Goal: Information Seeking & Learning: Learn about a topic

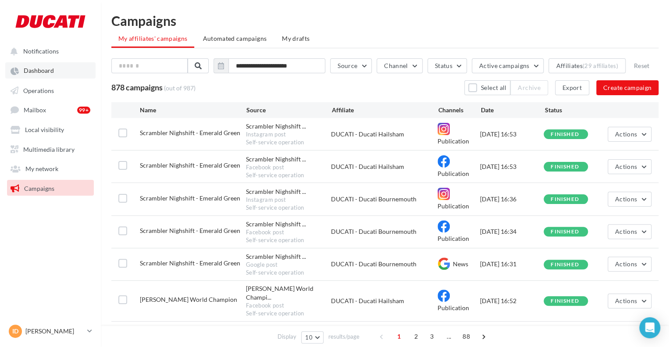
click at [31, 64] on link "Dashboard" at bounding box center [50, 70] width 90 height 16
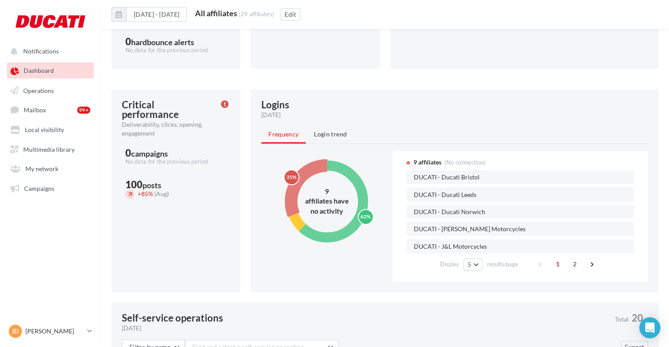
scroll to position [246, 0]
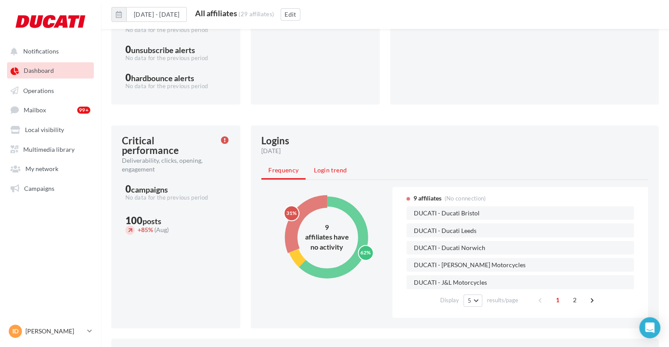
click at [337, 174] on li "Login trend" at bounding box center [330, 170] width 47 height 16
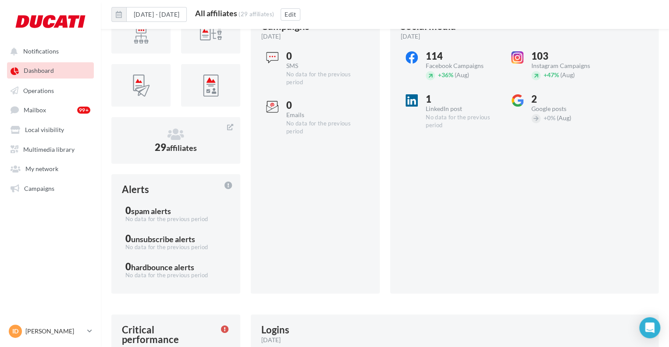
scroll to position [0, 0]
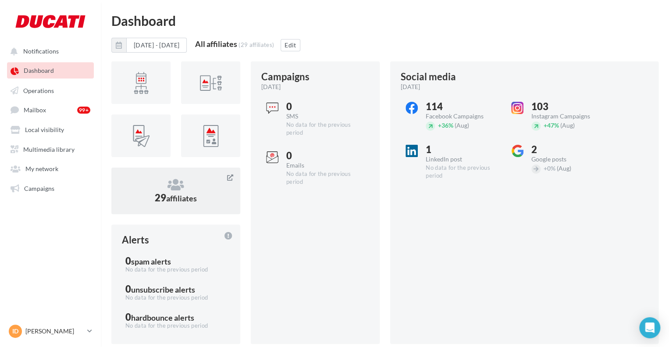
click at [147, 192] on div "29 affiliates" at bounding box center [176, 190] width 108 height 25
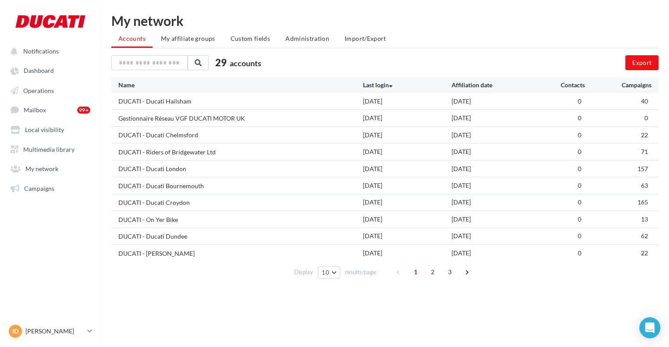
click at [182, 101] on div "DUCATI - Ducati Hailsham" at bounding box center [154, 101] width 73 height 9
click at [179, 100] on div "DUCATI - Ducati Hailsham" at bounding box center [154, 101] width 73 height 9
click at [321, 276] on button "10" at bounding box center [329, 272] width 22 height 12
click at [430, 271] on span "2" at bounding box center [433, 272] width 14 height 14
click at [450, 270] on span "3" at bounding box center [450, 272] width 14 height 14
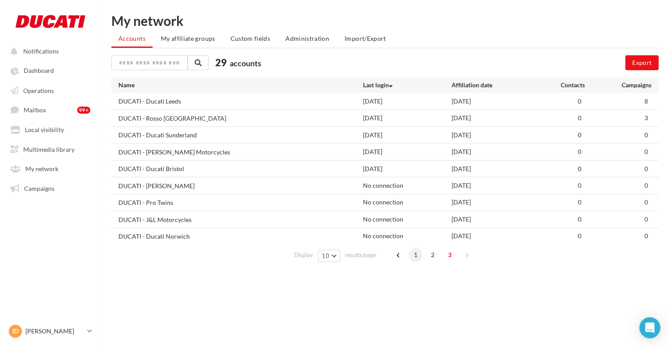
click at [415, 259] on span "1" at bounding box center [416, 255] width 14 height 14
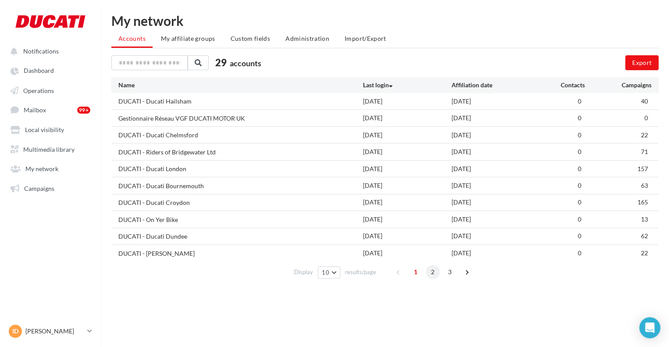
click at [433, 270] on span "2" at bounding box center [433, 272] width 14 height 14
click at [445, 273] on span "3" at bounding box center [450, 272] width 14 height 14
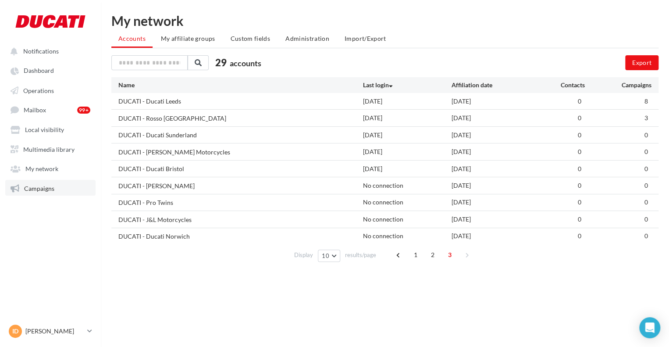
click at [45, 184] on link "Campaigns" at bounding box center [50, 188] width 90 height 16
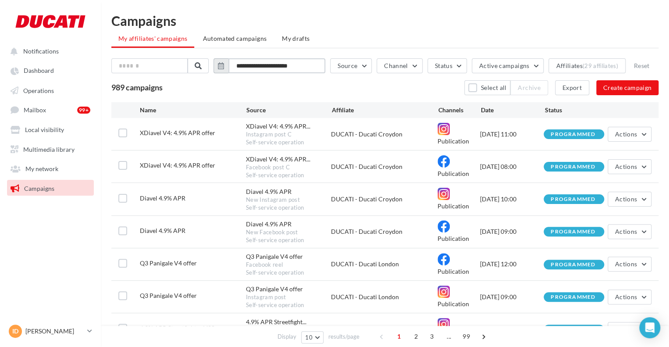
click at [268, 68] on input "**********" at bounding box center [276, 65] width 97 height 15
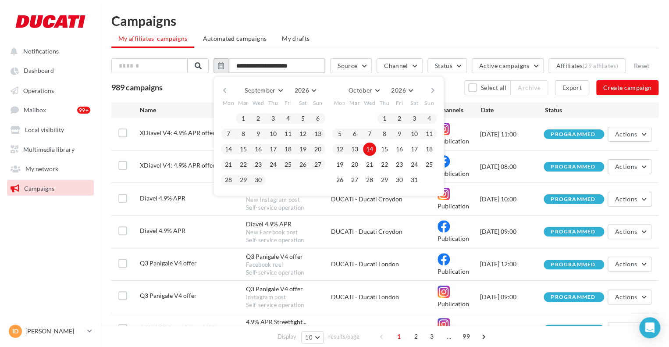
click at [318, 65] on input "**********" at bounding box center [276, 65] width 97 height 15
click at [249, 116] on button "1" at bounding box center [243, 118] width 13 height 13
click at [265, 178] on button "30" at bounding box center [258, 179] width 13 height 13
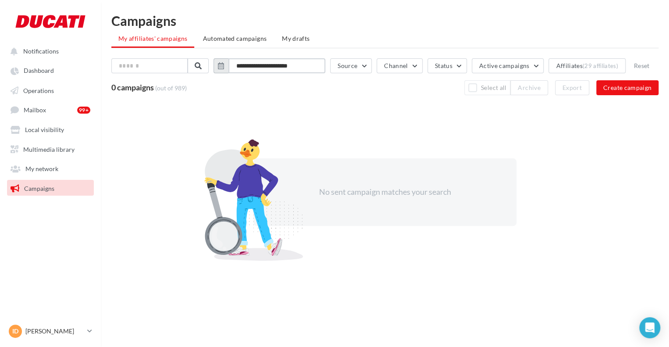
click at [245, 65] on input "**********" at bounding box center [276, 65] width 97 height 15
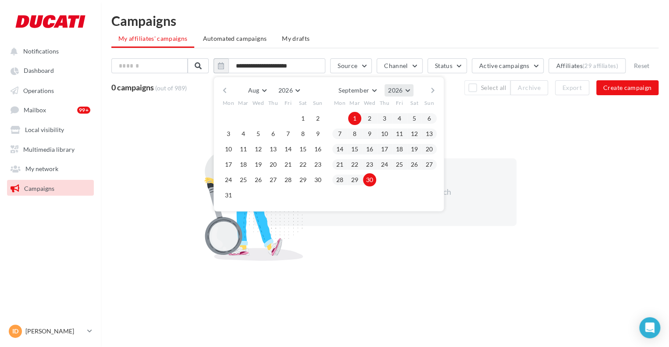
click at [410, 94] on button "2026" at bounding box center [399, 90] width 29 height 12
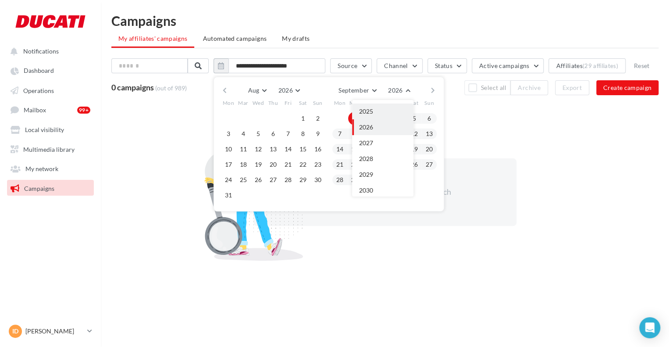
click at [393, 109] on button "2025" at bounding box center [382, 111] width 61 height 16
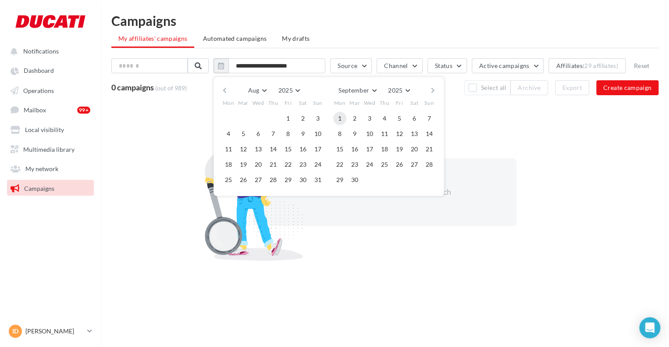
click at [343, 115] on button "1" at bounding box center [339, 118] width 13 height 13
click at [359, 176] on button "30" at bounding box center [354, 179] width 13 height 13
type input "**********"
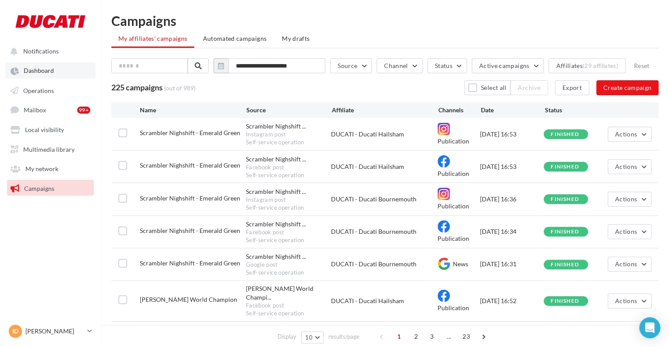
click at [42, 71] on span "Dashboard" at bounding box center [39, 70] width 30 height 7
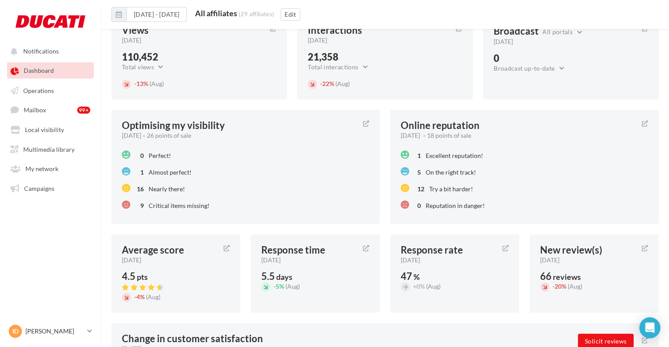
scroll to position [781, 0]
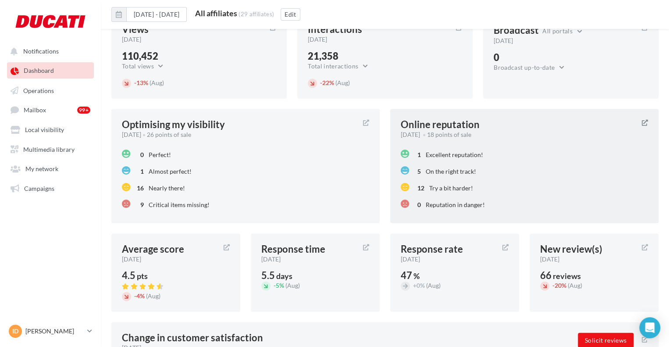
click at [516, 148] on div "1 Excellent reputation!" at bounding box center [524, 154] width 247 height 17
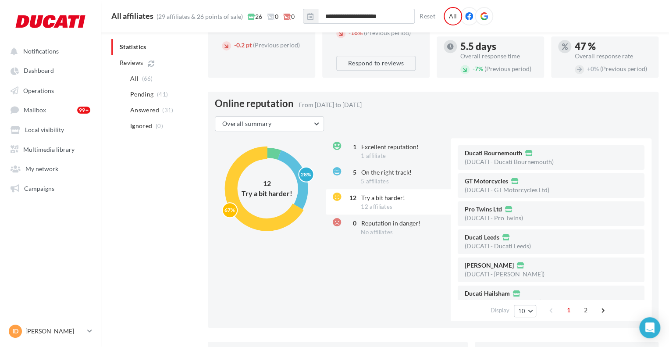
scroll to position [212, 0]
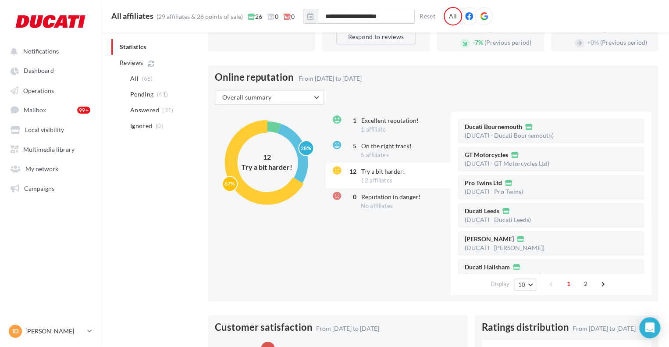
click at [272, 132] on circle at bounding box center [267, 162] width 72 height 72
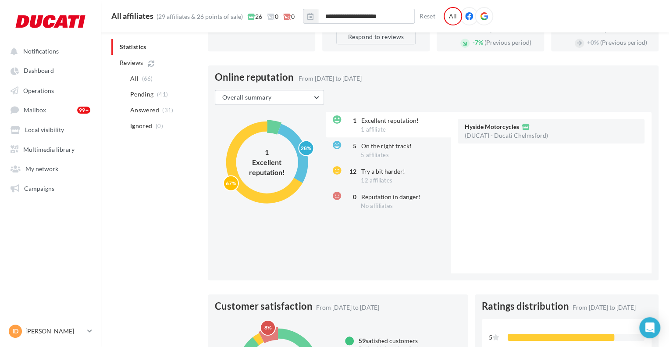
click at [407, 135] on div "1 Excellent reputation! 1 affiliate" at bounding box center [389, 124] width 127 height 25
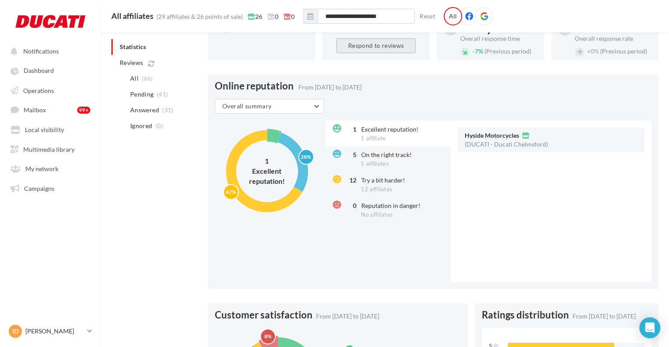
scroll to position [205, 0]
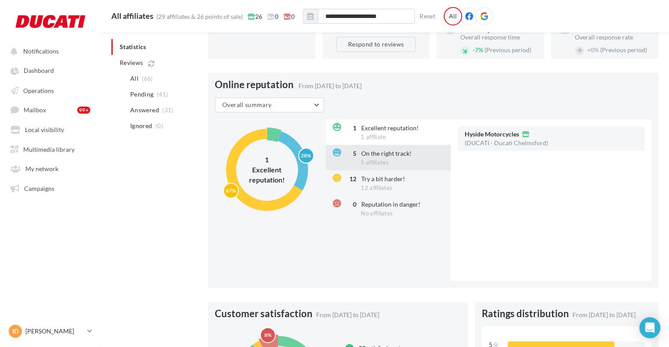
click at [379, 164] on div "5 On the right track! 5 affiliates" at bounding box center [389, 157] width 127 height 25
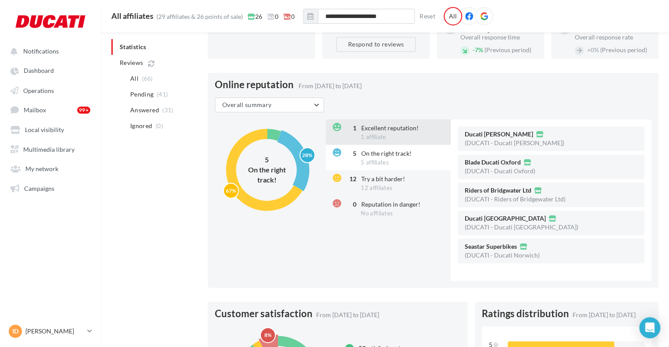
click at [391, 143] on div "1 Excellent reputation! 1 affiliate" at bounding box center [389, 131] width 127 height 25
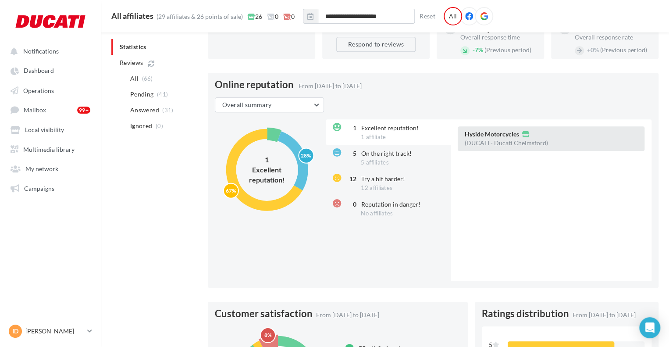
click at [507, 146] on div "(DUCATI - Ducati Chelmsford)" at bounding box center [506, 143] width 83 height 6
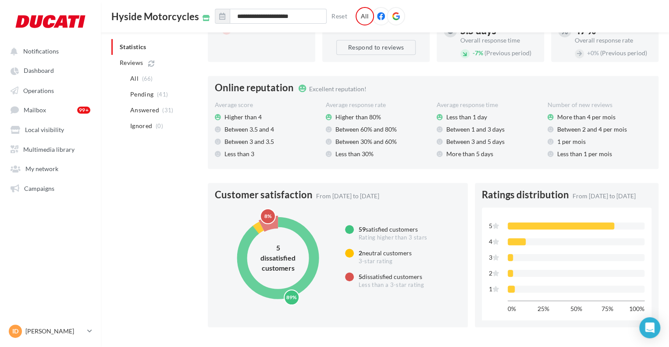
scroll to position [0, 0]
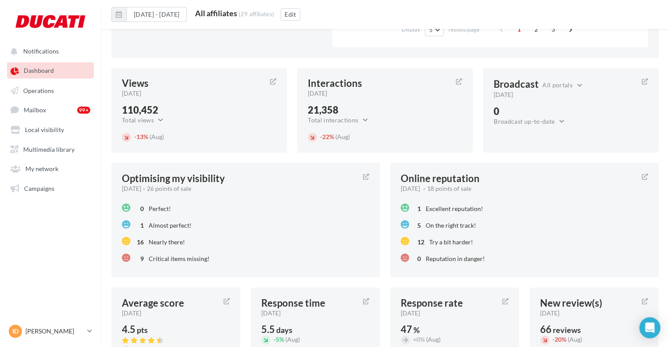
scroll to position [728, 0]
click at [468, 185] on div "[DATE] 18 points of sale" at bounding box center [518, 187] width 234 height 9
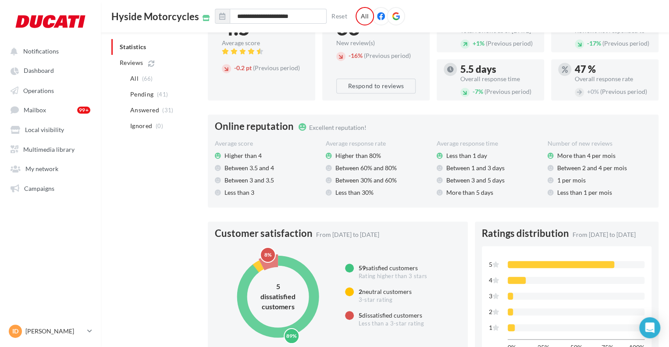
scroll to position [149, 0]
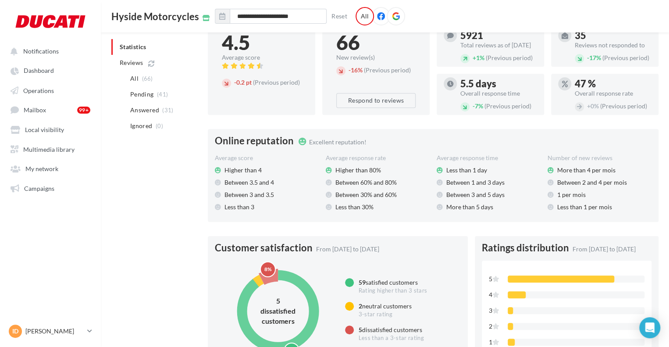
click at [314, 146] on span "Excellent reputation!" at bounding box center [337, 141] width 57 height 7
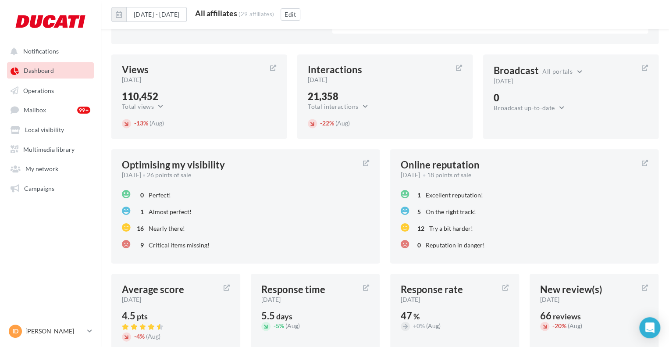
scroll to position [742, 0]
click at [474, 163] on div "Online reputation" at bounding box center [440, 164] width 79 height 10
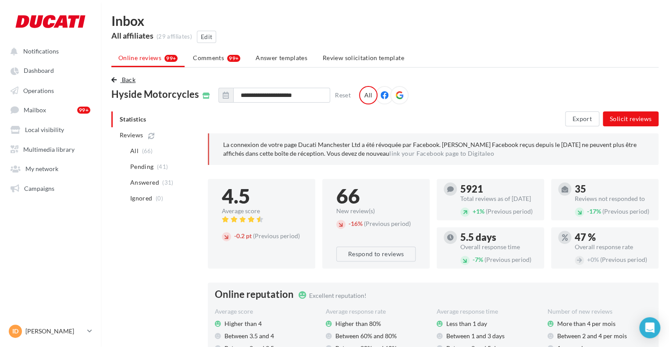
click at [113, 78] on span "button" at bounding box center [113, 80] width 5 height 6
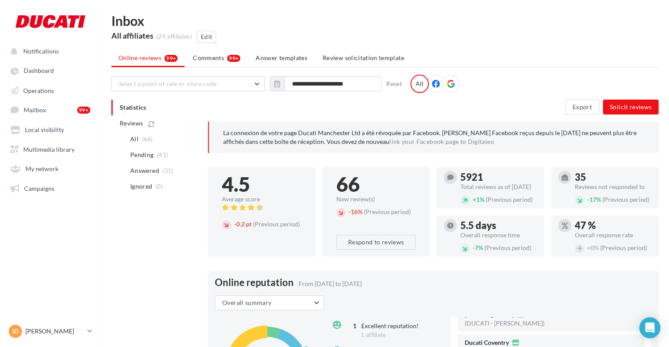
click at [35, 81] on ul "Notifications Dashboard Operations Mailbox 99+ Local visibility" at bounding box center [50, 119] width 100 height 160
click at [40, 75] on link "Dashboard" at bounding box center [50, 70] width 90 height 16
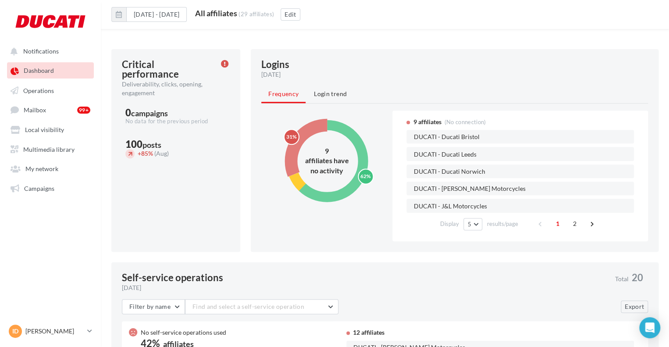
scroll to position [321, 0]
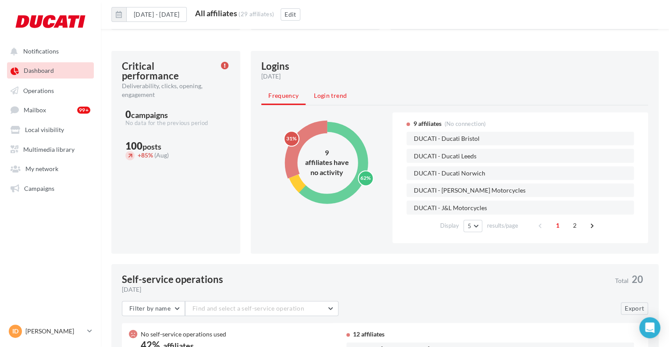
click at [328, 102] on li "Login trend" at bounding box center [330, 96] width 47 height 16
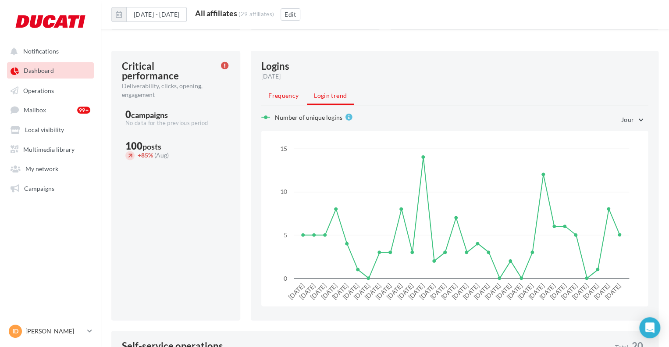
click at [283, 93] on span "Frequency" at bounding box center [283, 95] width 30 height 7
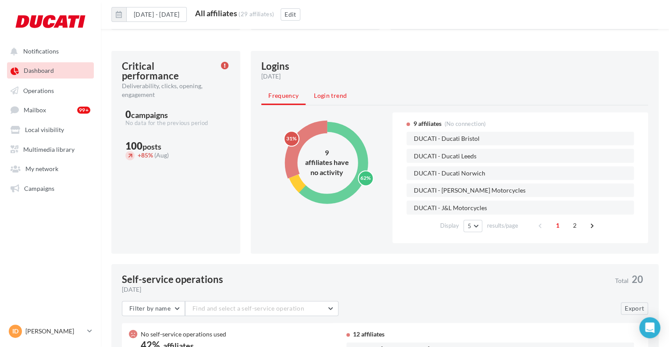
click at [320, 95] on span "Login trend" at bounding box center [330, 95] width 33 height 7
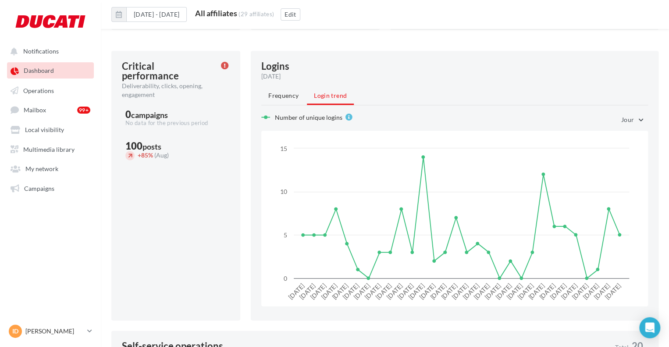
drag, startPoint x: 307, startPoint y: 143, endPoint x: 285, endPoint y: 197, distance: 59.0
click at [285, 197] on rect at bounding box center [454, 218] width 358 height 175
drag, startPoint x: 285, startPoint y: 197, endPoint x: 503, endPoint y: 226, distance: 219.9
click at [503, 226] on rect at bounding box center [454, 218] width 358 height 175
click at [632, 119] on span "Jour" at bounding box center [627, 119] width 13 height 7
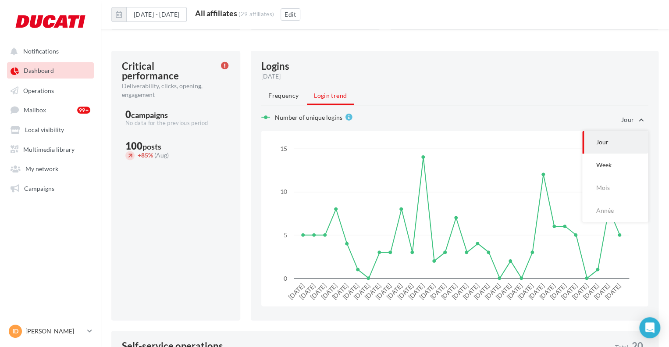
click at [602, 133] on button "Jour" at bounding box center [615, 142] width 66 height 23
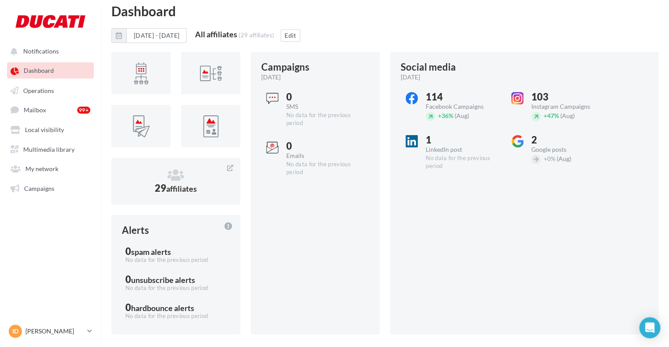
scroll to position [0, 0]
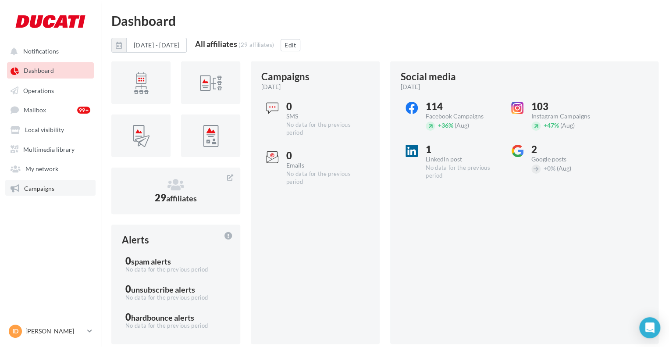
click at [52, 191] on span "Campaigns" at bounding box center [39, 187] width 30 height 7
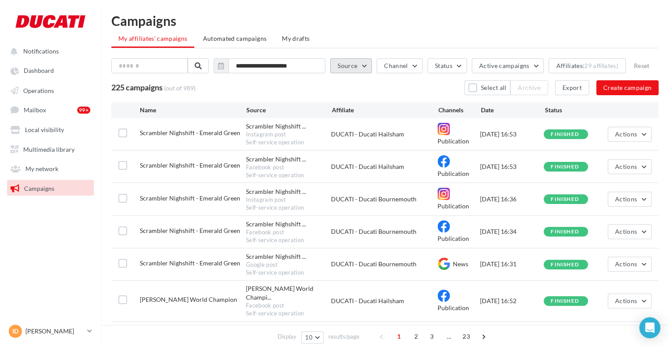
click at [354, 64] on button "Source" at bounding box center [351, 65] width 42 height 15
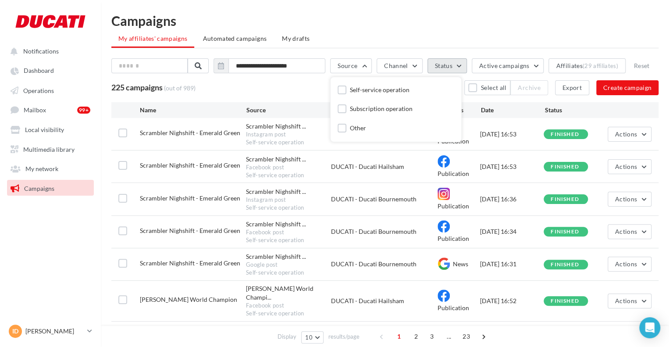
click at [467, 66] on button "Status" at bounding box center [447, 65] width 39 height 15
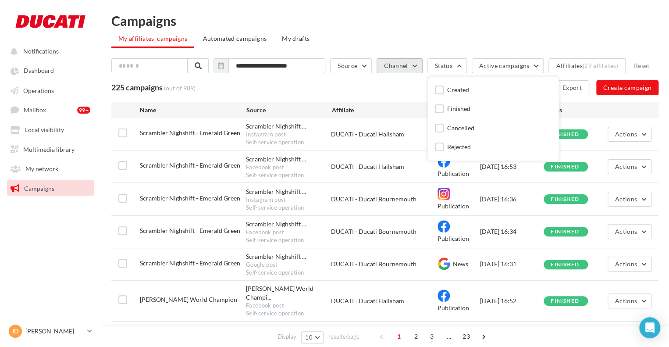
click at [393, 63] on button "Channel" at bounding box center [400, 65] width 46 height 15
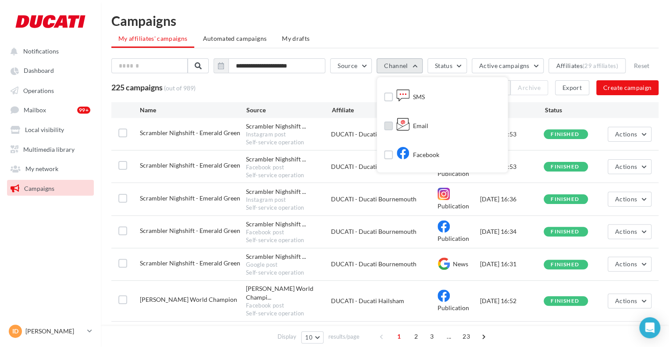
scroll to position [37, 0]
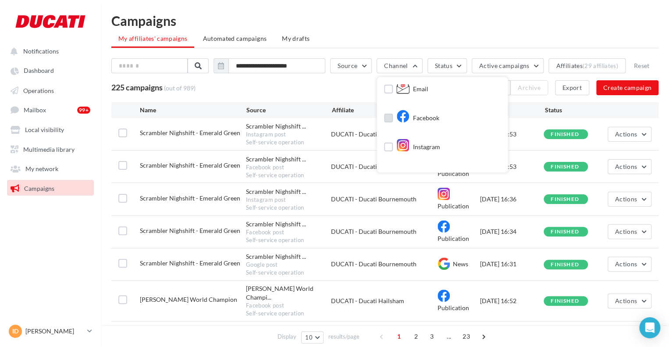
click at [422, 117] on div "Facebook" at bounding box center [417, 118] width 43 height 13
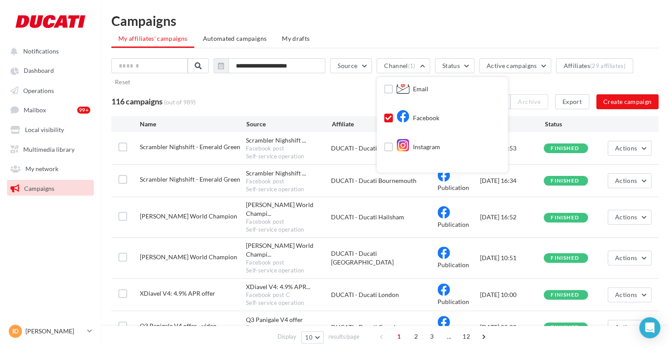
click at [393, 114] on label at bounding box center [388, 118] width 9 height 9
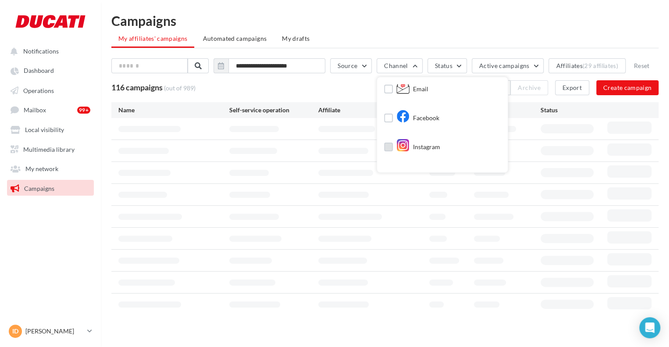
click at [393, 145] on label at bounding box center [388, 147] width 9 height 9
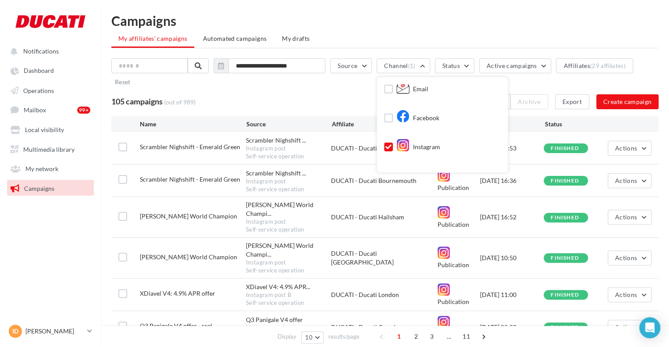
click at [407, 143] on icon at bounding box center [402, 145] width 13 height 13
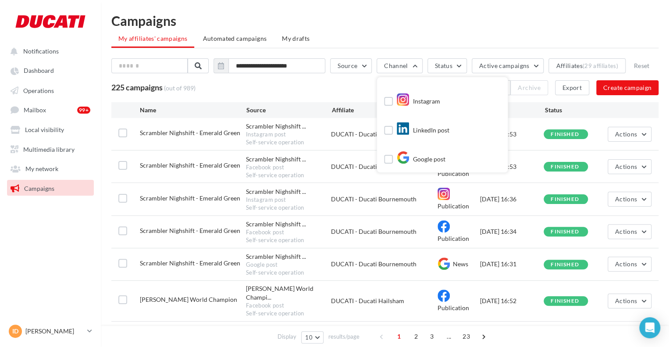
scroll to position [86, 0]
click at [429, 121] on div "LinkedIn post" at bounding box center [422, 127] width 53 height 13
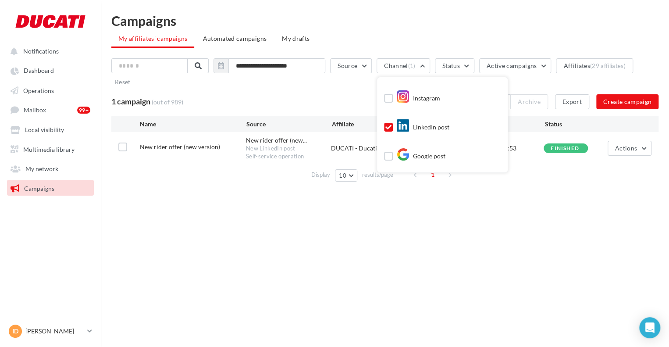
click at [397, 121] on div "LinkedIn post" at bounding box center [416, 128] width 65 height 15
click at [392, 128] on icon at bounding box center [388, 127] width 6 height 6
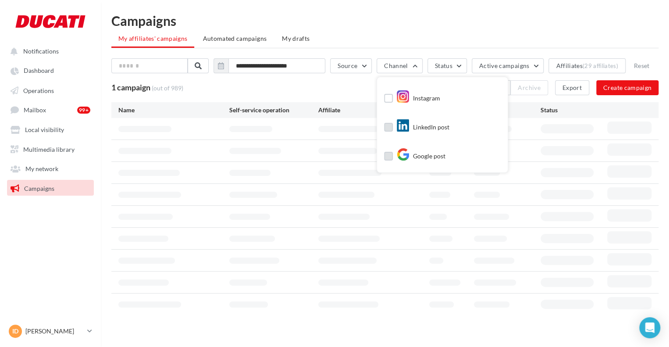
click at [390, 157] on label at bounding box center [388, 156] width 9 height 9
